Goal: Task Accomplishment & Management: Use online tool/utility

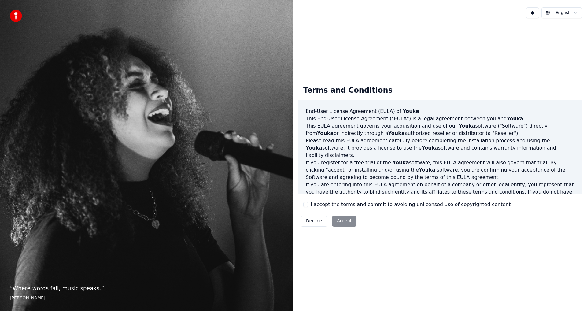
click at [305, 204] on button "I accept the terms and commit to avoiding unlicensed use of copyrighted content" at bounding box center [305, 204] width 5 height 5
click at [343, 219] on button "Accept" at bounding box center [344, 221] width 24 height 11
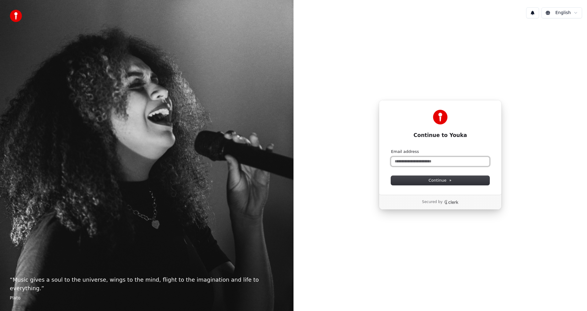
click at [399, 162] on input "Email address" at bounding box center [440, 161] width 98 height 9
click at [426, 180] on button "Continue" at bounding box center [440, 180] width 98 height 9
type input "**********"
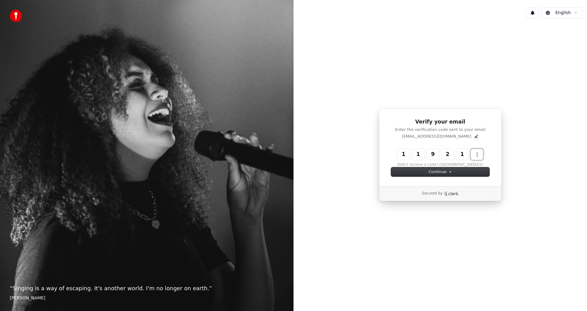
type input "******"
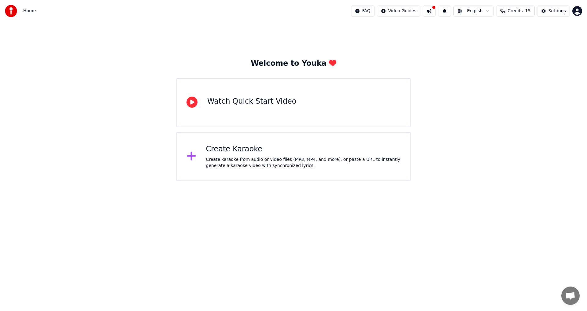
click at [236, 154] on div "Create Karaoke Create karaoke from audio or video files (MP3, MP4, and more), o…" at bounding box center [303, 156] width 195 height 24
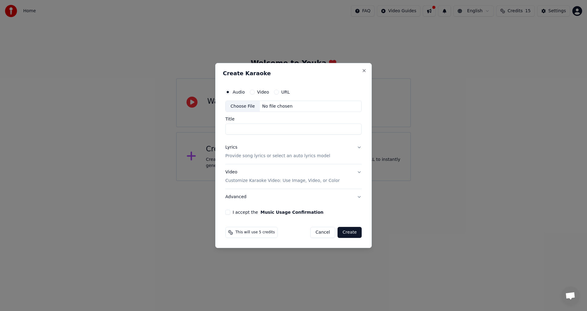
click at [238, 127] on input "Title" at bounding box center [293, 129] width 136 height 11
click at [277, 94] on div "URL" at bounding box center [282, 92] width 16 height 5
click at [277, 93] on button "URL" at bounding box center [276, 92] width 5 height 5
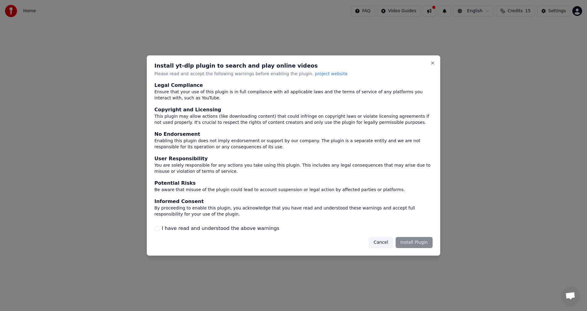
click at [234, 228] on label "I have read and understood the above warnings" at bounding box center [221, 228] width 118 height 7
click at [159, 228] on button "I have read and understood the above warnings" at bounding box center [156, 228] width 5 height 5
click at [422, 243] on button "Install Plugin" at bounding box center [414, 242] width 37 height 11
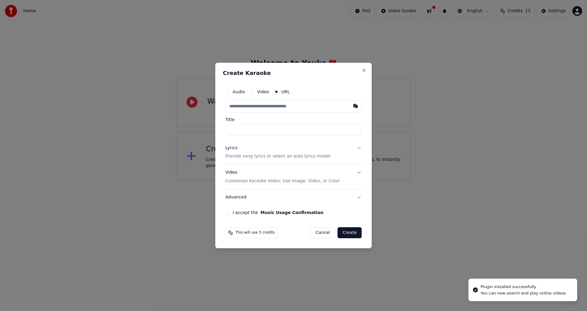
click at [271, 107] on input "text" at bounding box center [293, 106] width 136 height 12
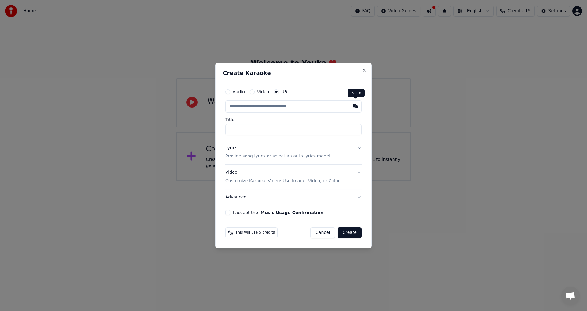
click at [357, 105] on button "button" at bounding box center [356, 105] width 12 height 11
type input "**********"
click at [265, 131] on input "**********" at bounding box center [293, 129] width 136 height 11
click at [231, 215] on div "I accept the Music Usage Confirmation" at bounding box center [293, 212] width 136 height 5
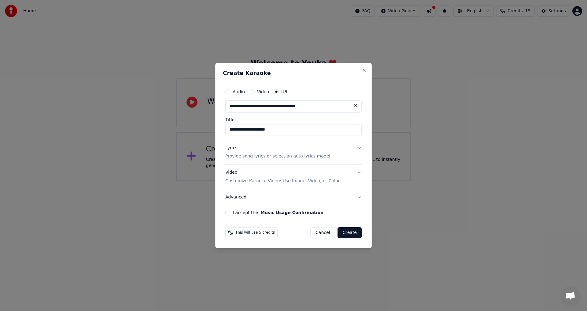
click at [229, 213] on button "I accept the Music Usage Confirmation" at bounding box center [227, 212] width 5 height 5
click at [348, 233] on button "Create" at bounding box center [350, 232] width 24 height 11
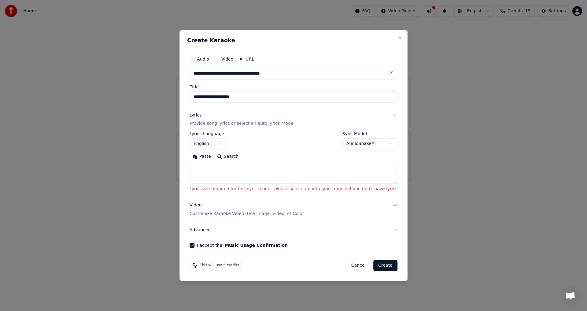
click at [239, 172] on textarea at bounding box center [294, 174] width 208 height 20
click at [219, 59] on button "Video" at bounding box center [216, 59] width 5 height 5
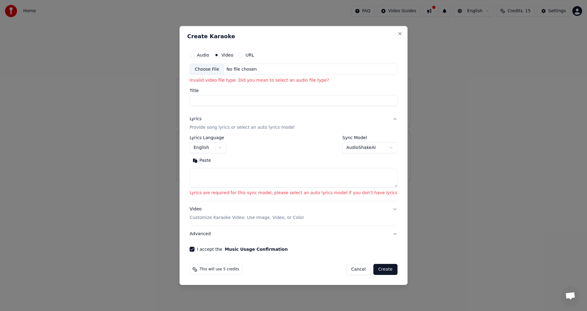
click at [346, 268] on button "Cancel" at bounding box center [358, 269] width 25 height 11
select select
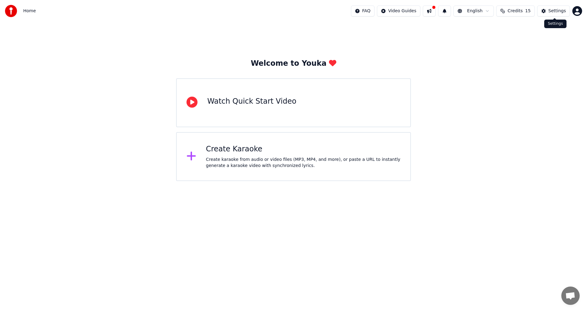
click at [559, 12] on div "Settings" at bounding box center [557, 11] width 17 height 6
